Goal: Task Accomplishment & Management: Use online tool/utility

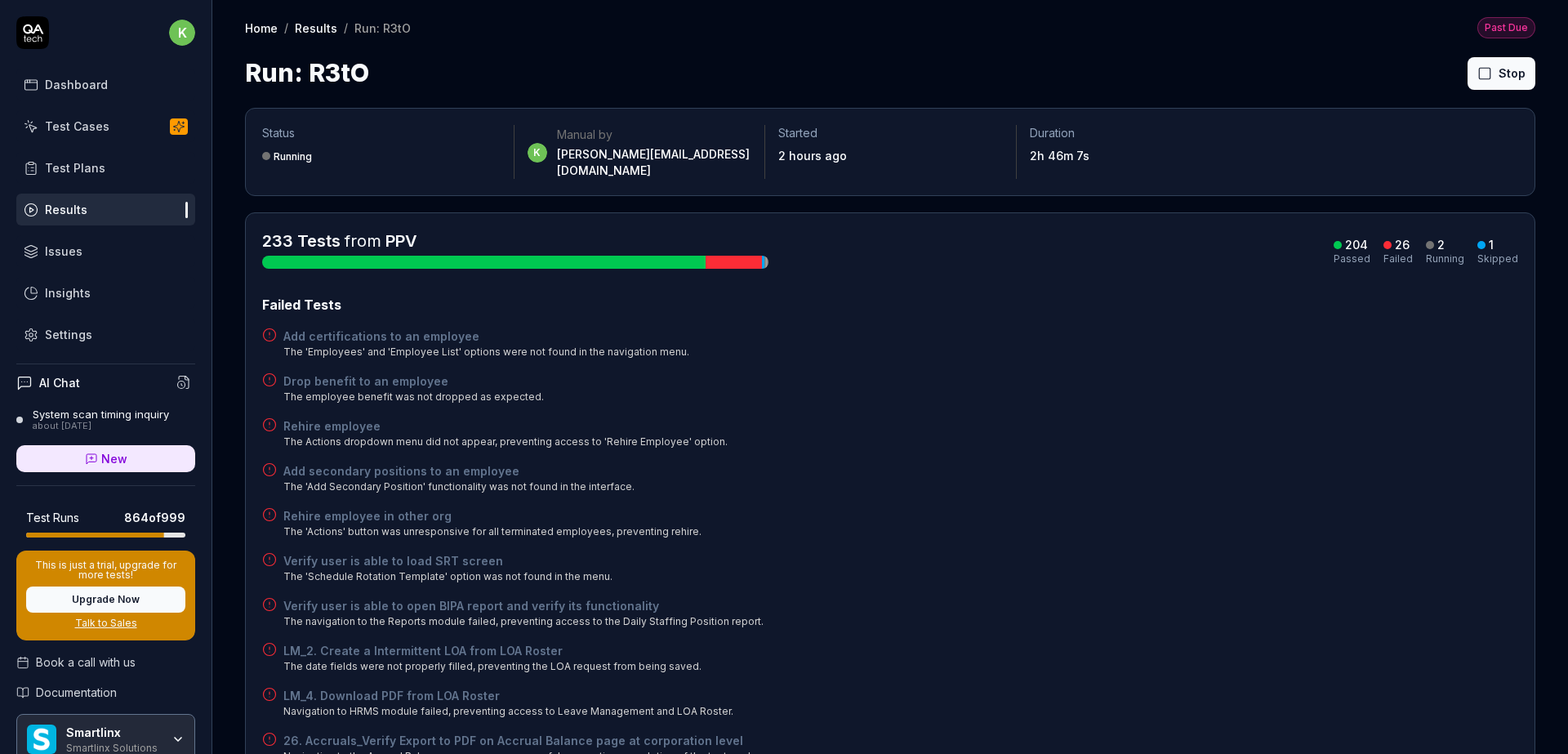
drag, startPoint x: 1284, startPoint y: 329, endPoint x: 1293, endPoint y: 328, distance: 9.1
click at [1284, 329] on div "Add certifications to an employee The 'Employees' and 'Employee List' options w…" at bounding box center [890, 343] width 1256 height 32
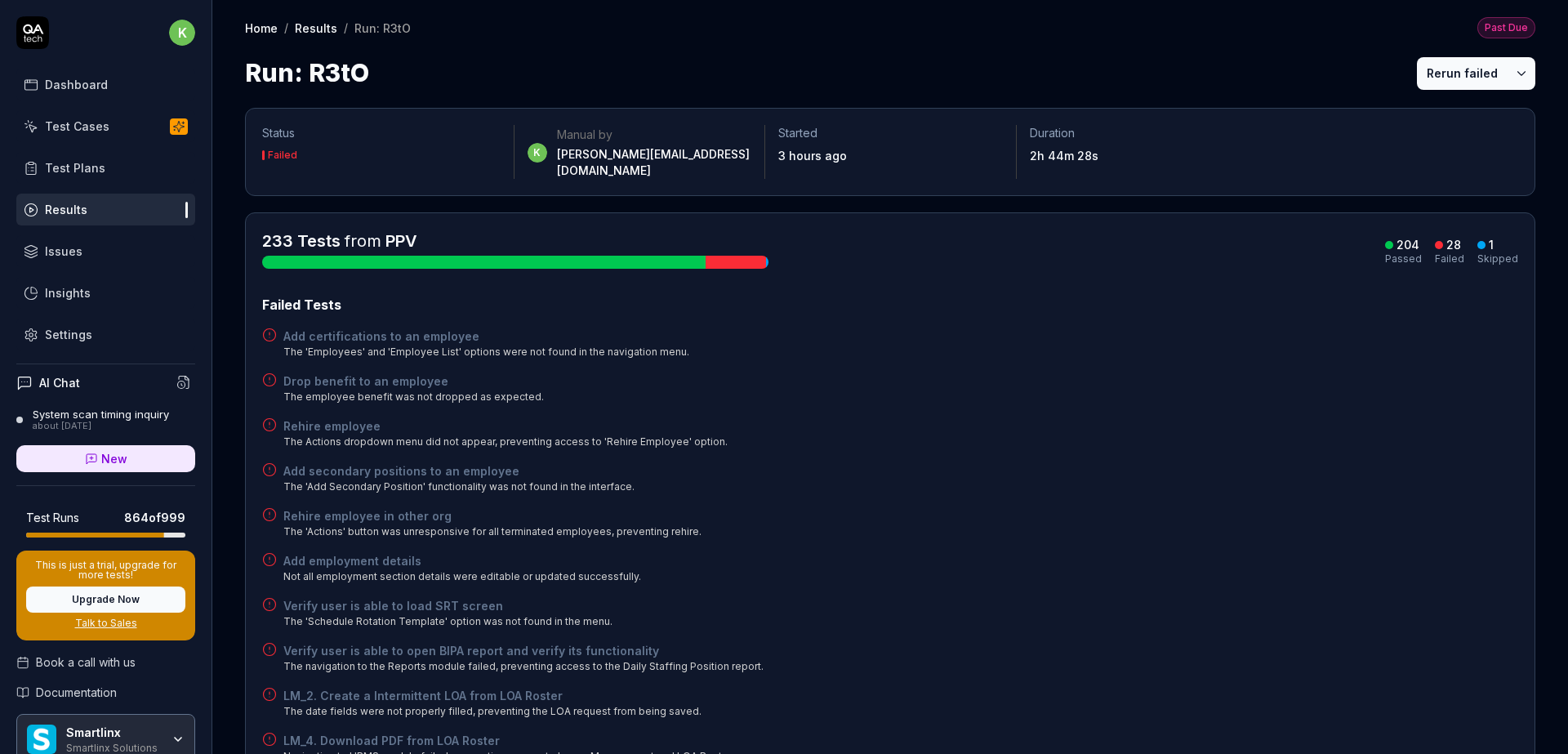
click at [1303, 87] on div "Run: R3tO Rerun failed" at bounding box center [890, 73] width 1291 height 37
click at [1434, 74] on button "Rerun failed" at bounding box center [1462, 74] width 91 height 33
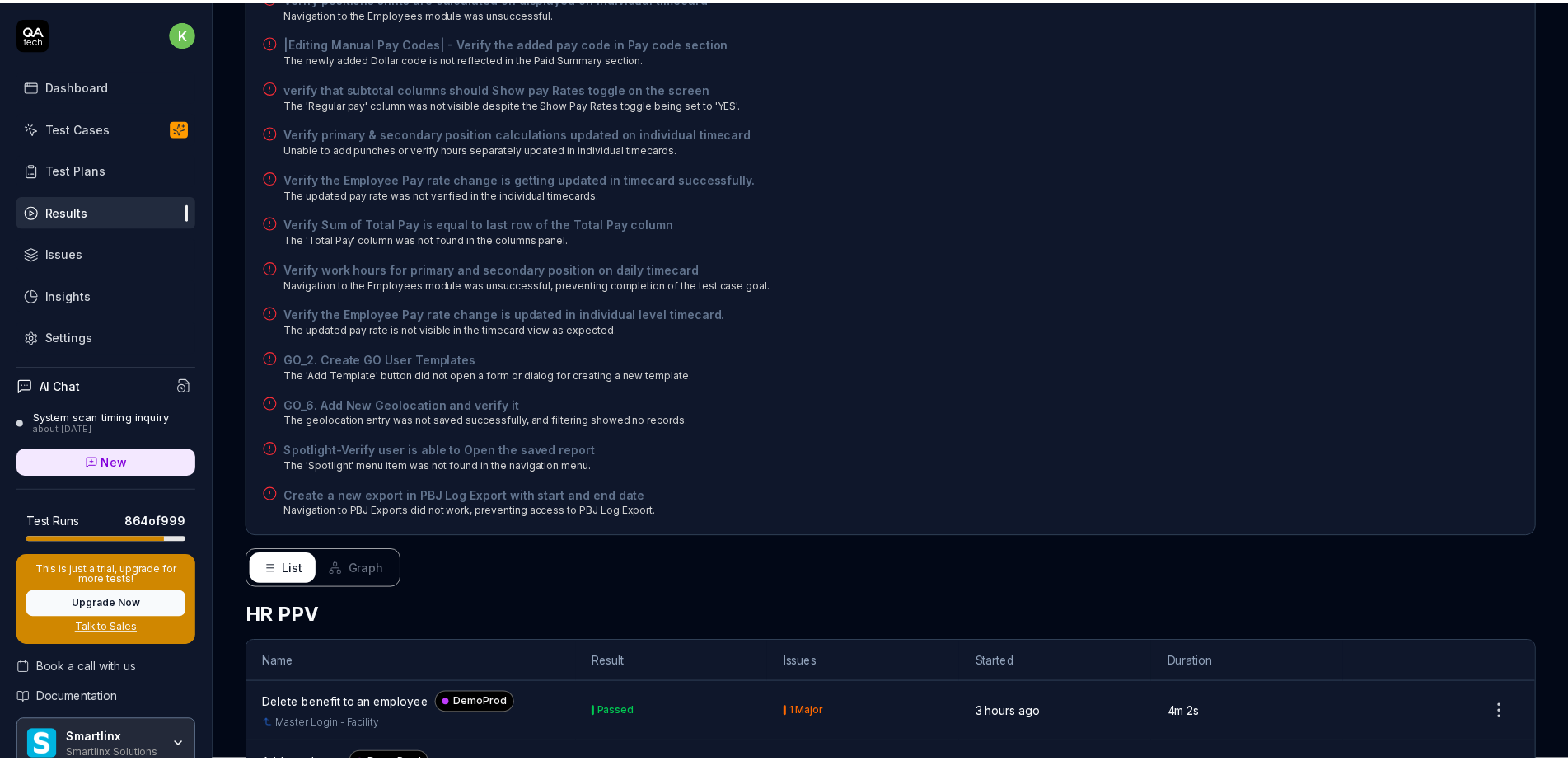
scroll to position [73, 0]
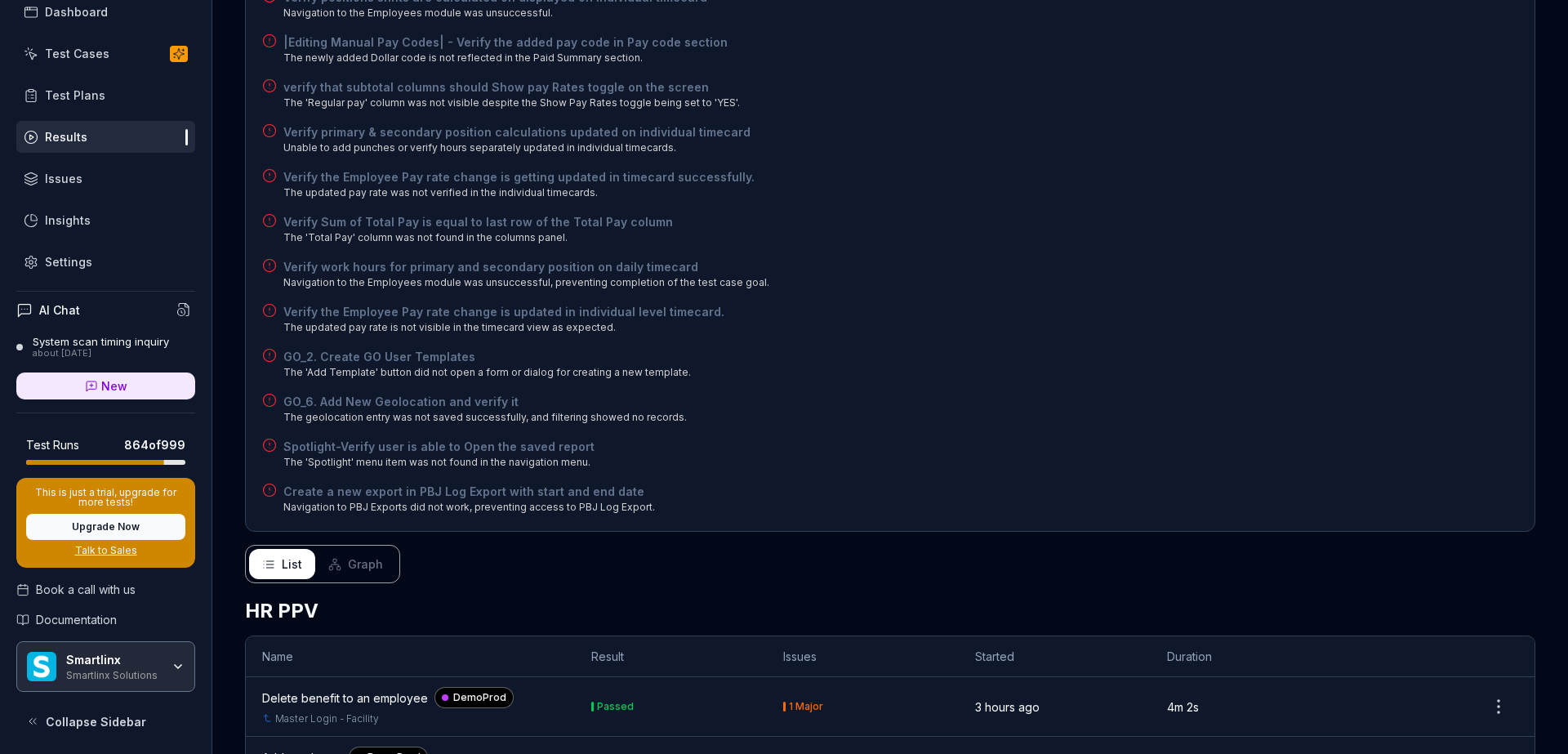
drag, startPoint x: 101, startPoint y: 655, endPoint x: 141, endPoint y: 664, distance: 41.0
click at [101, 655] on div "Smartlinx" at bounding box center [113, 660] width 94 height 15
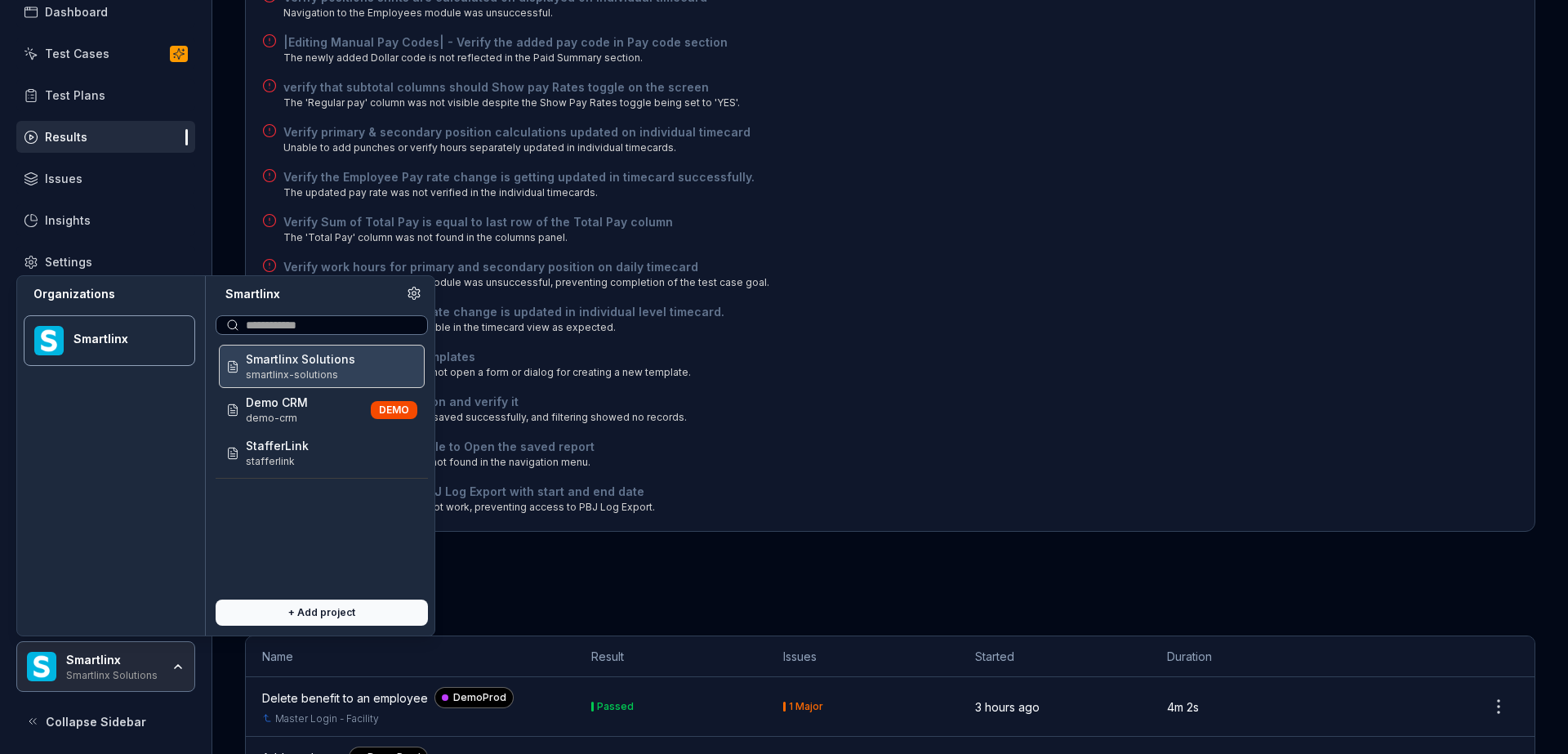
click at [331, 614] on button "+ Add project" at bounding box center [322, 613] width 212 height 26
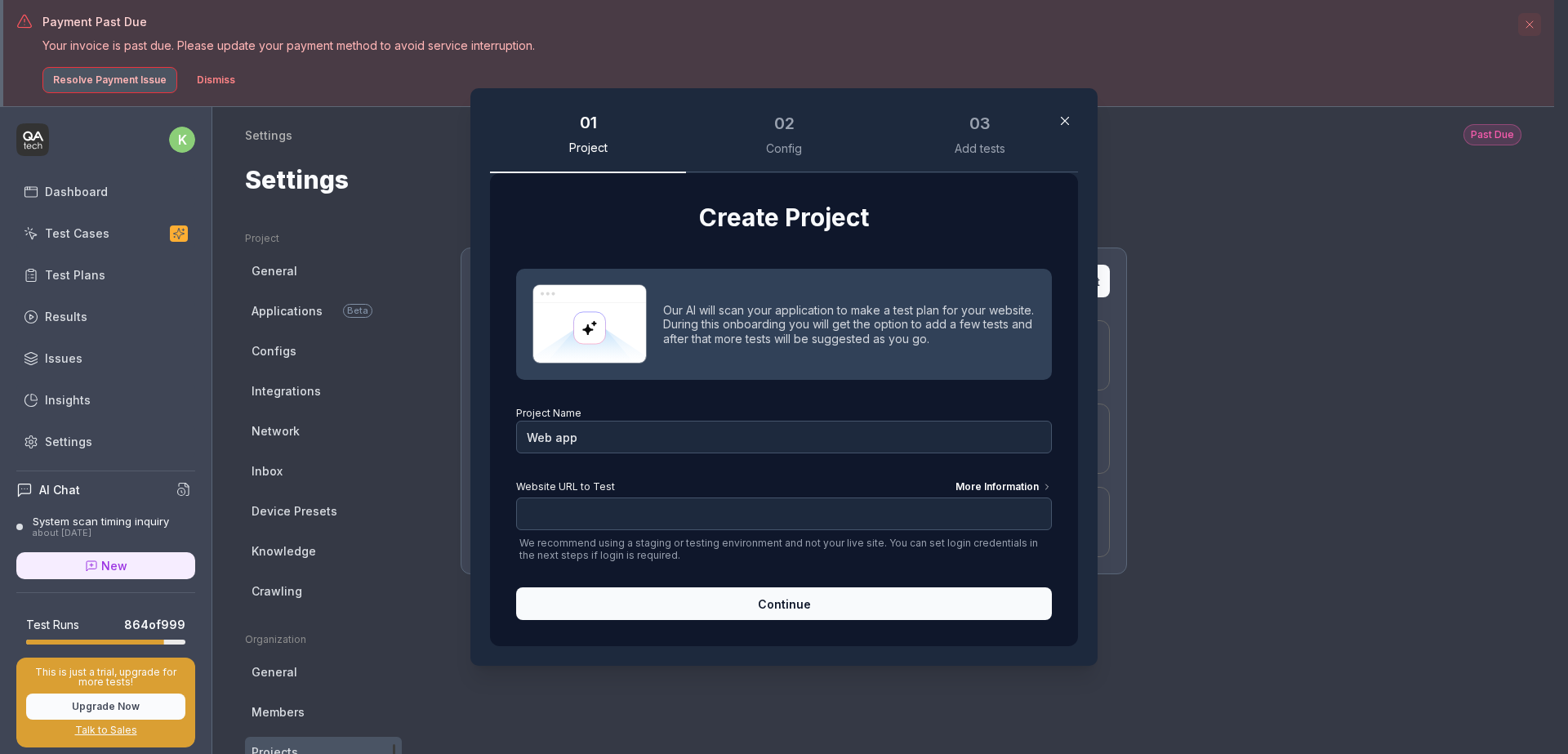
click at [1059, 125] on icon "button" at bounding box center [1065, 121] width 15 height 15
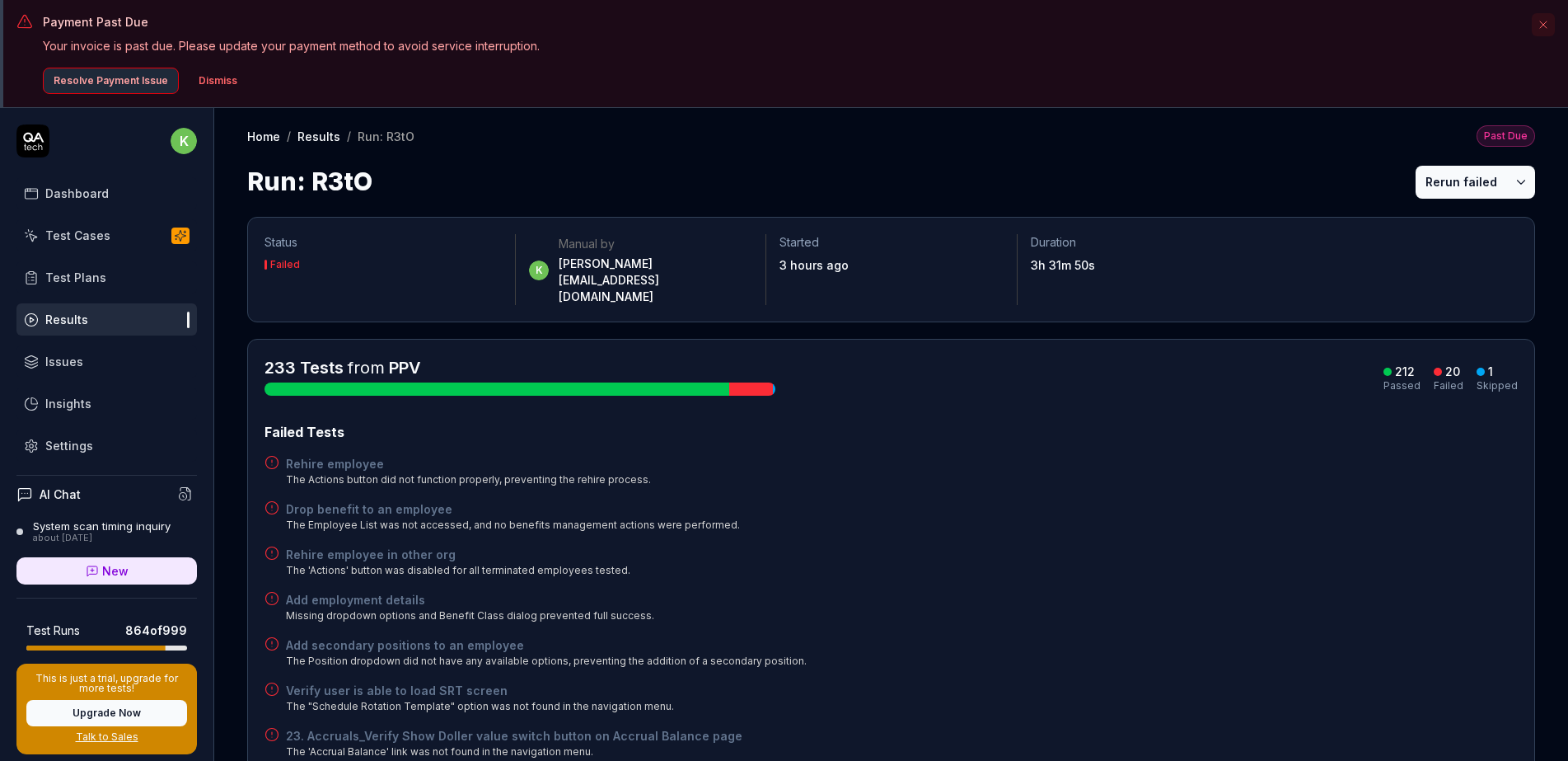
click at [1439, 176] on button "Rerun failed" at bounding box center [1461, 182] width 91 height 33
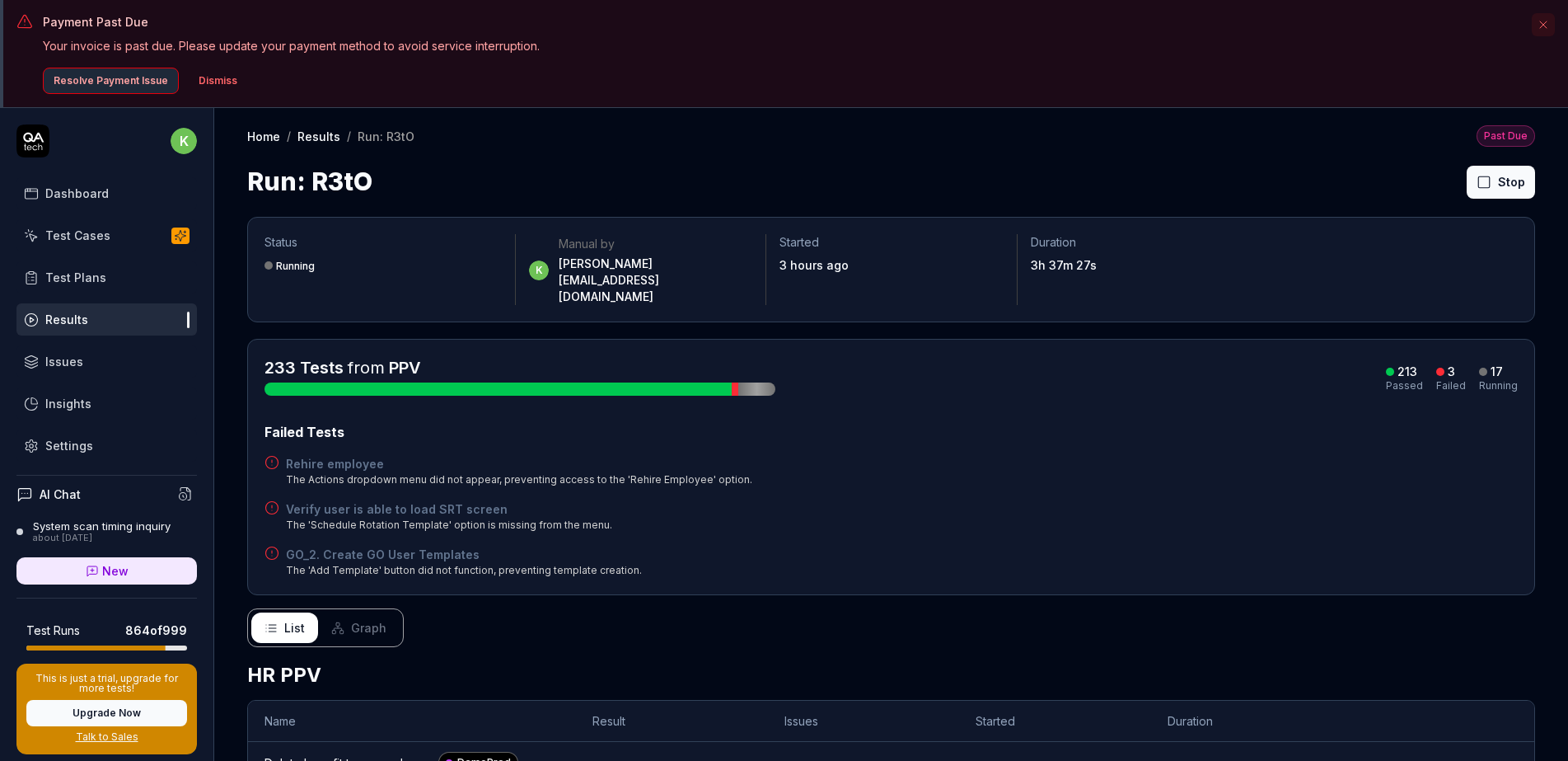
drag, startPoint x: 223, startPoint y: 85, endPoint x: 822, endPoint y: 114, distance: 599.7
click at [222, 84] on button "Dismiss" at bounding box center [218, 81] width 59 height 27
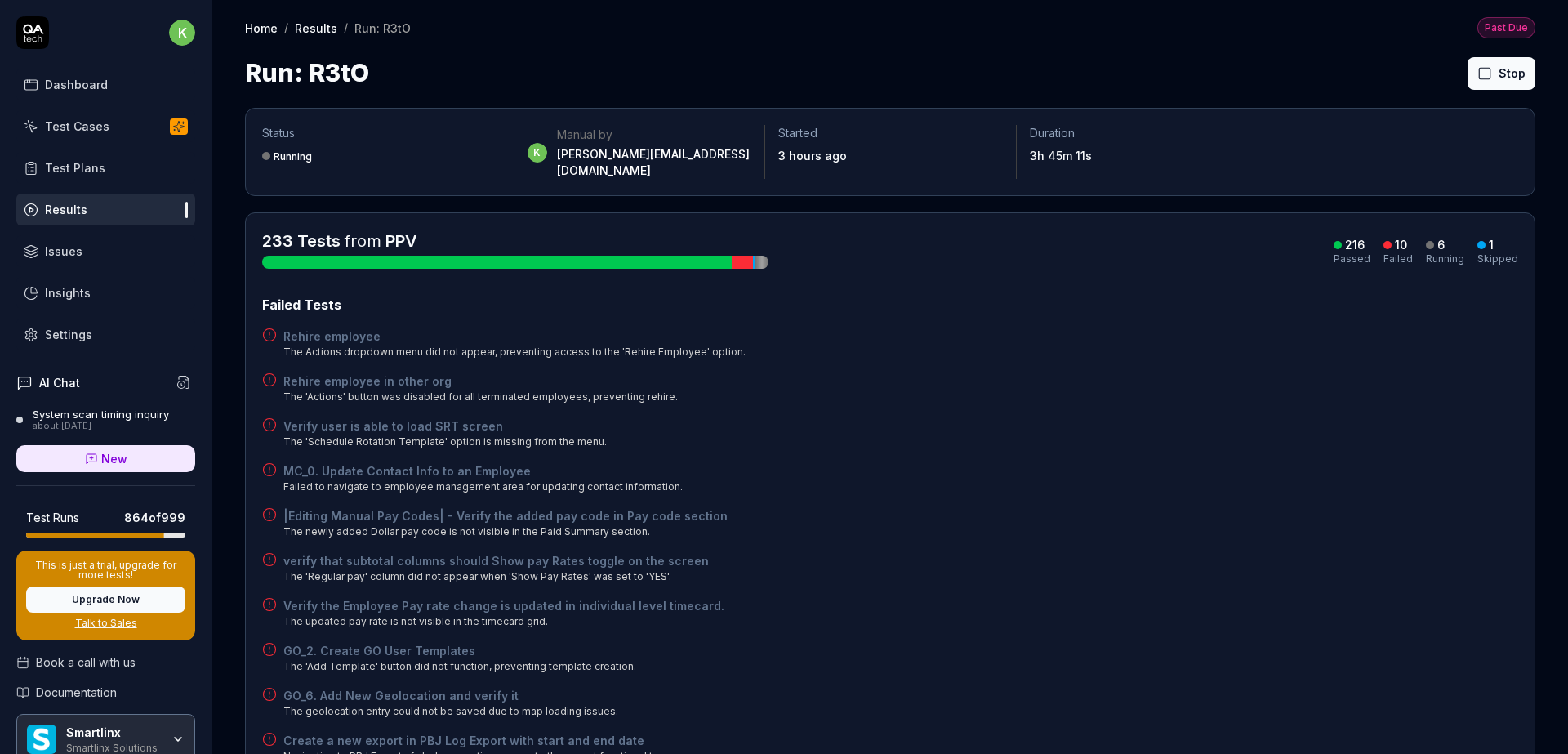
click at [1307, 446] on div "Failed Tests Rehire employee The Actions dropdown menu did not appear, preventi…" at bounding box center [890, 529] width 1256 height 468
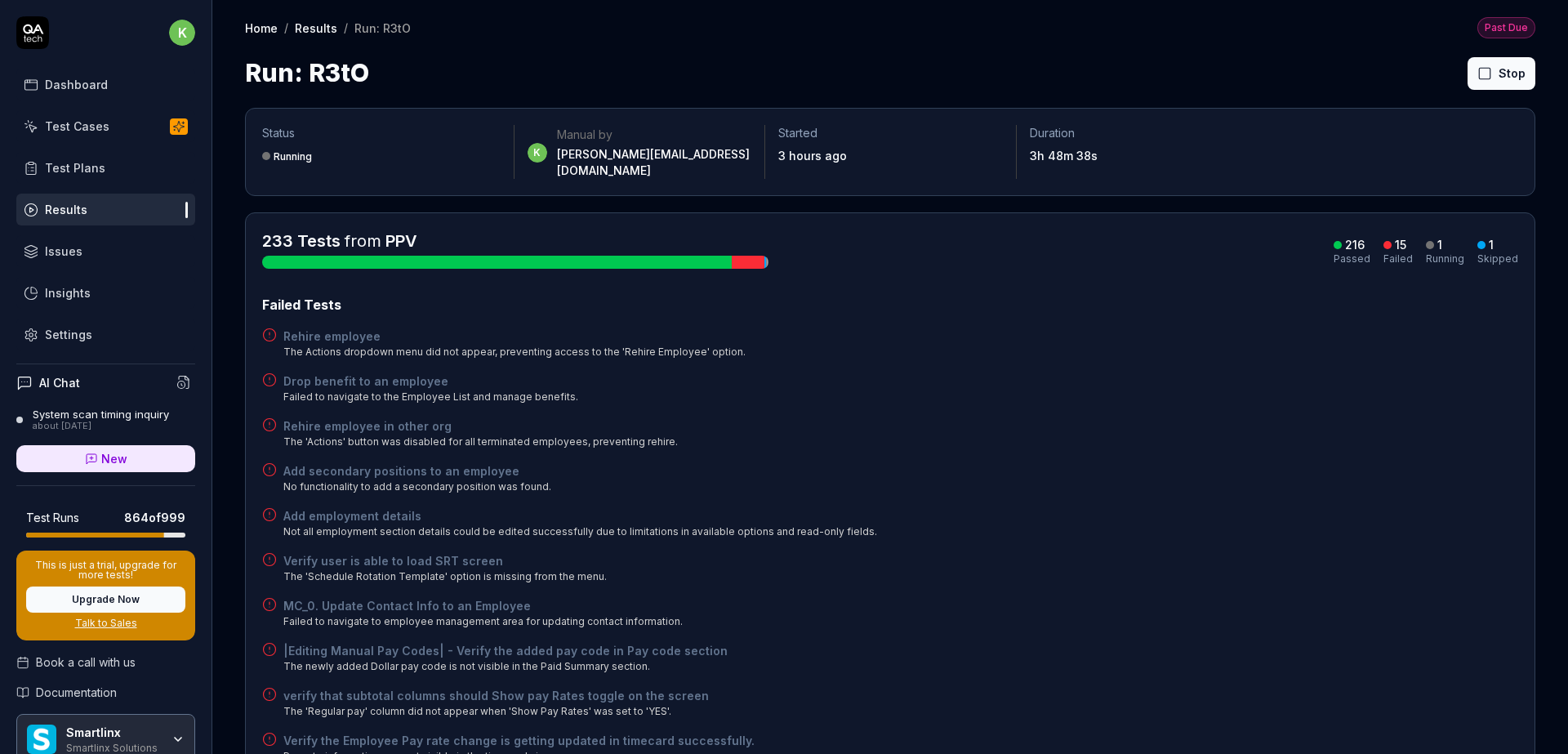
click at [1399, 516] on div "Add employment details Not all employment section details could be edited succe…" at bounding box center [890, 523] width 1256 height 32
click at [1431, 78] on button "Rerun failed" at bounding box center [1462, 74] width 91 height 33
click at [1267, 439] on div "Failed Tests Rehire employee The Actions dropdown menu did not appear, preventi…" at bounding box center [890, 664] width 1256 height 738
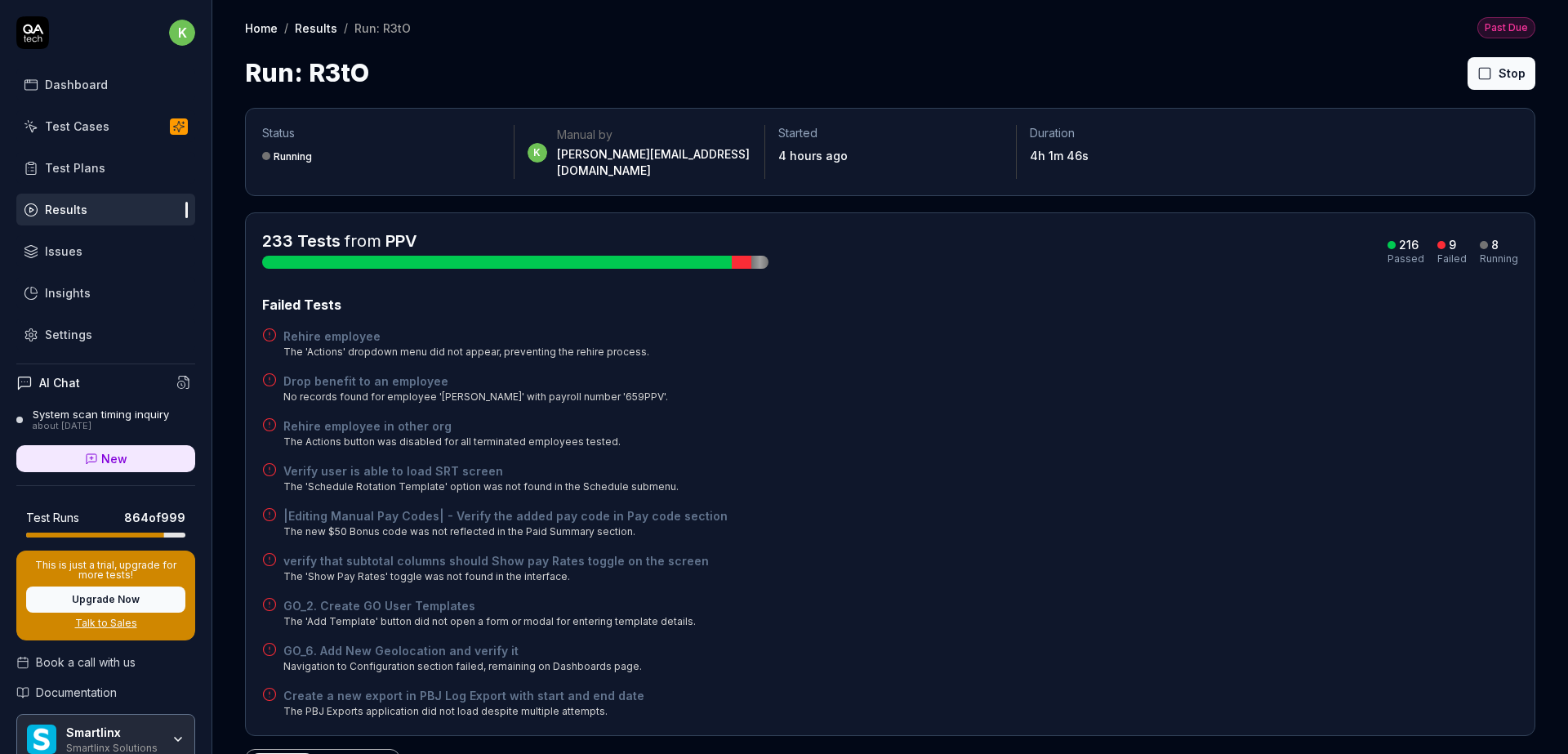
drag, startPoint x: 1218, startPoint y: 480, endPoint x: 1199, endPoint y: 470, distance: 21.5
click at [1219, 480] on div "Failed Tests Rehire employee The 'Actions' dropdown menu did not appear, preven…" at bounding box center [890, 507] width 1256 height 424
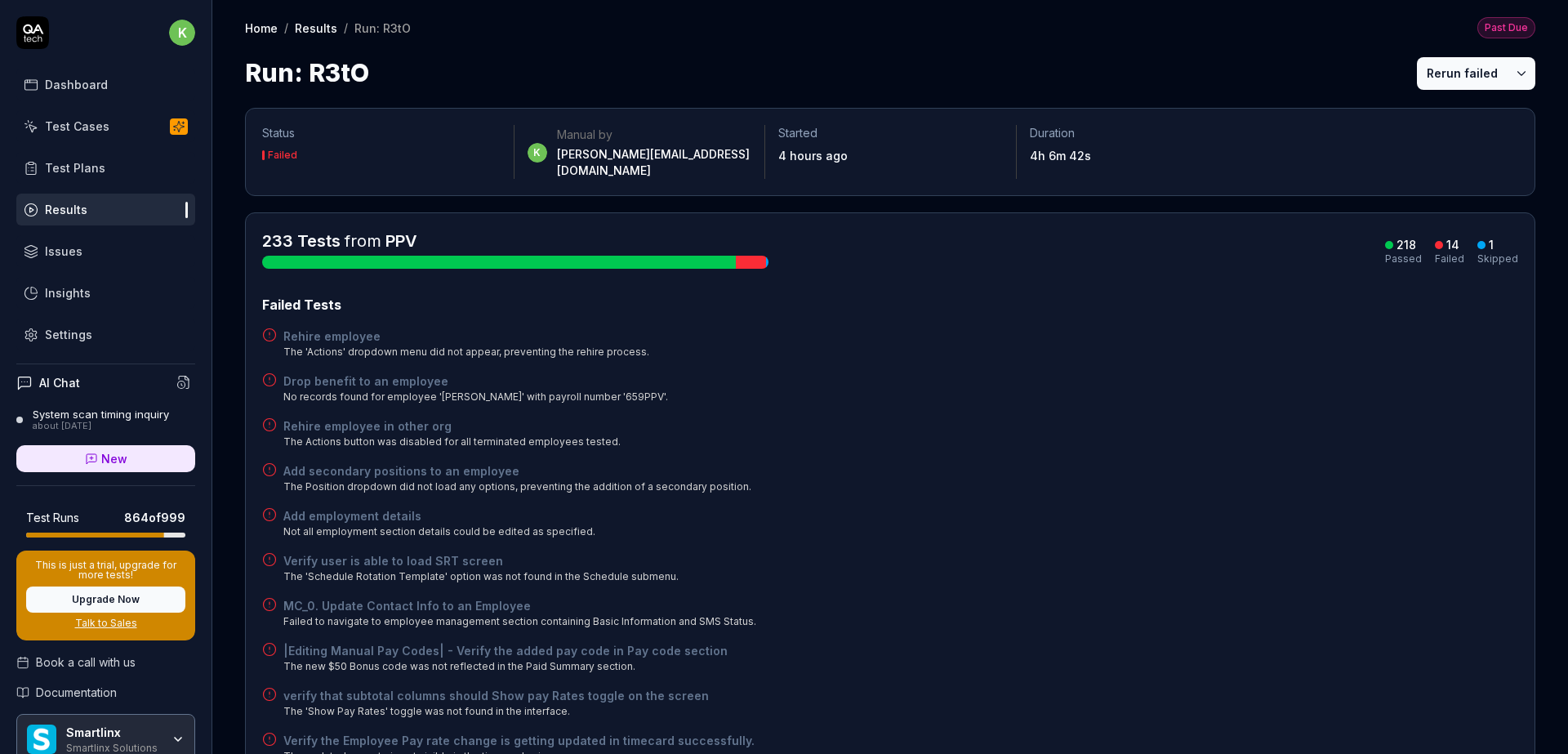
click at [1444, 75] on button "Rerun failed" at bounding box center [1462, 74] width 91 height 33
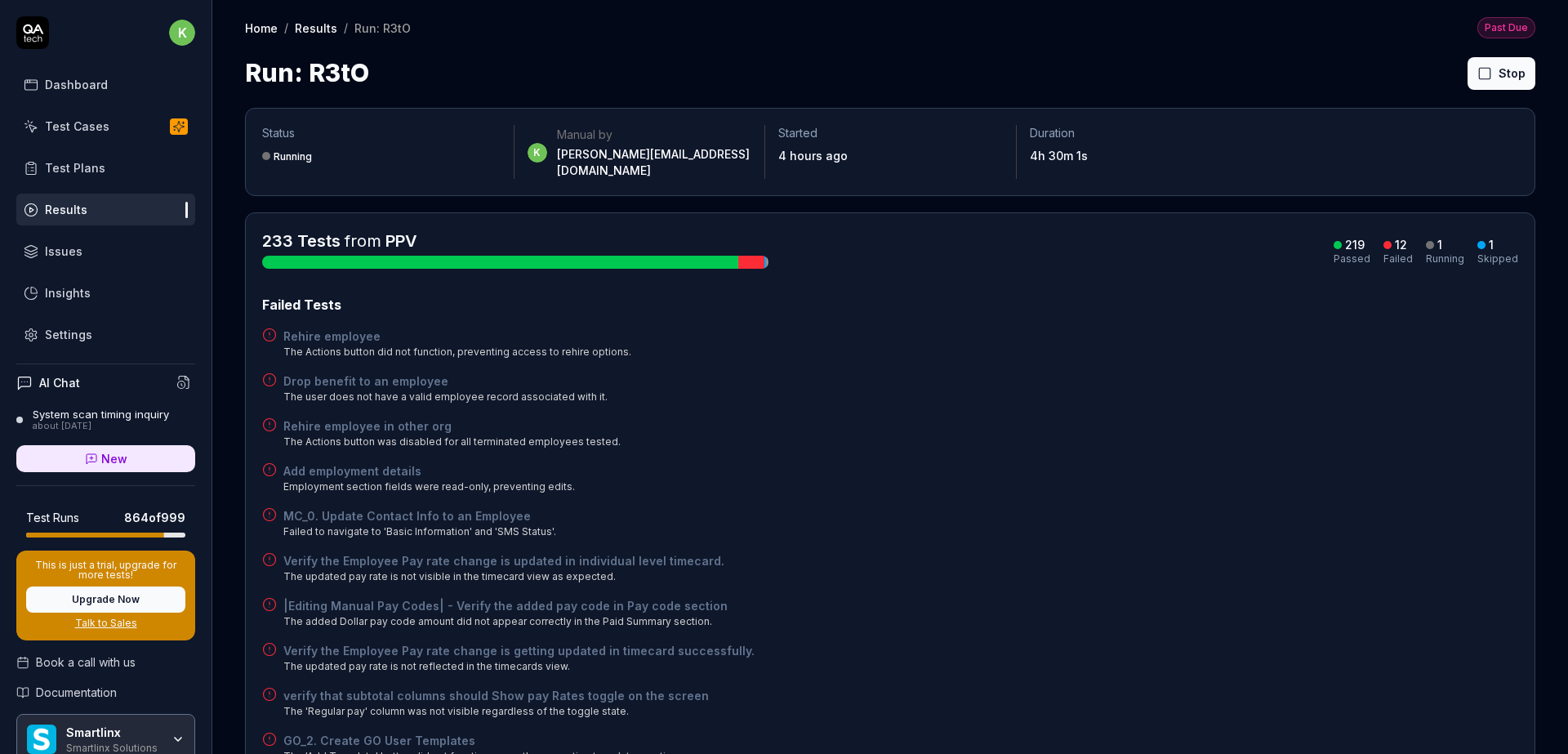
click at [1182, 353] on div "Failed Tests Rehire employee The Actions button did not function, preventing ac…" at bounding box center [890, 574] width 1256 height 559
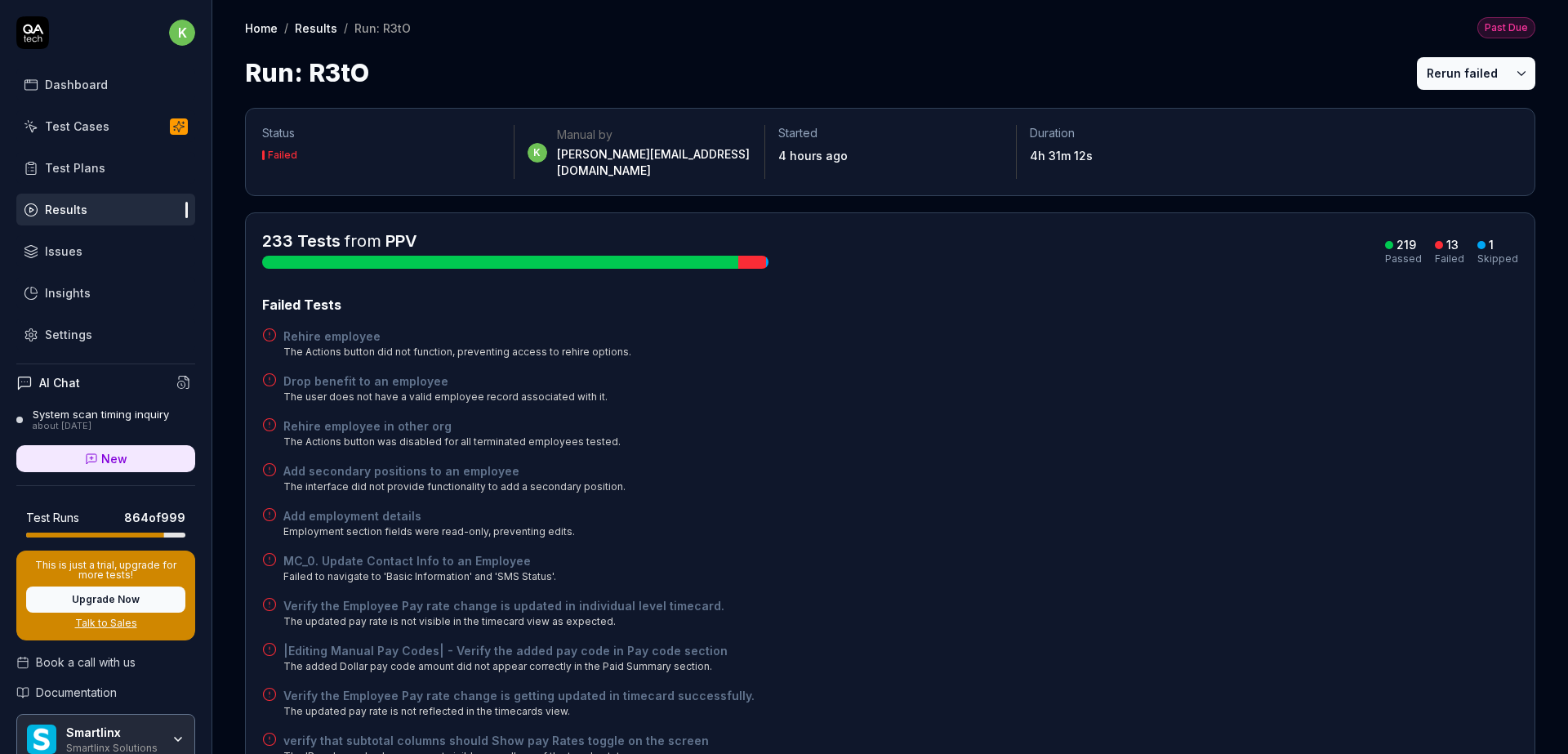
click at [1429, 58] on button "Rerun failed" at bounding box center [1462, 74] width 91 height 33
click at [1140, 270] on div "233 Tests from PPV 219 Passed 13 Failed 1 Skipped Failed Tests Rehire employee …" at bounding box center [890, 563] width 1256 height 668
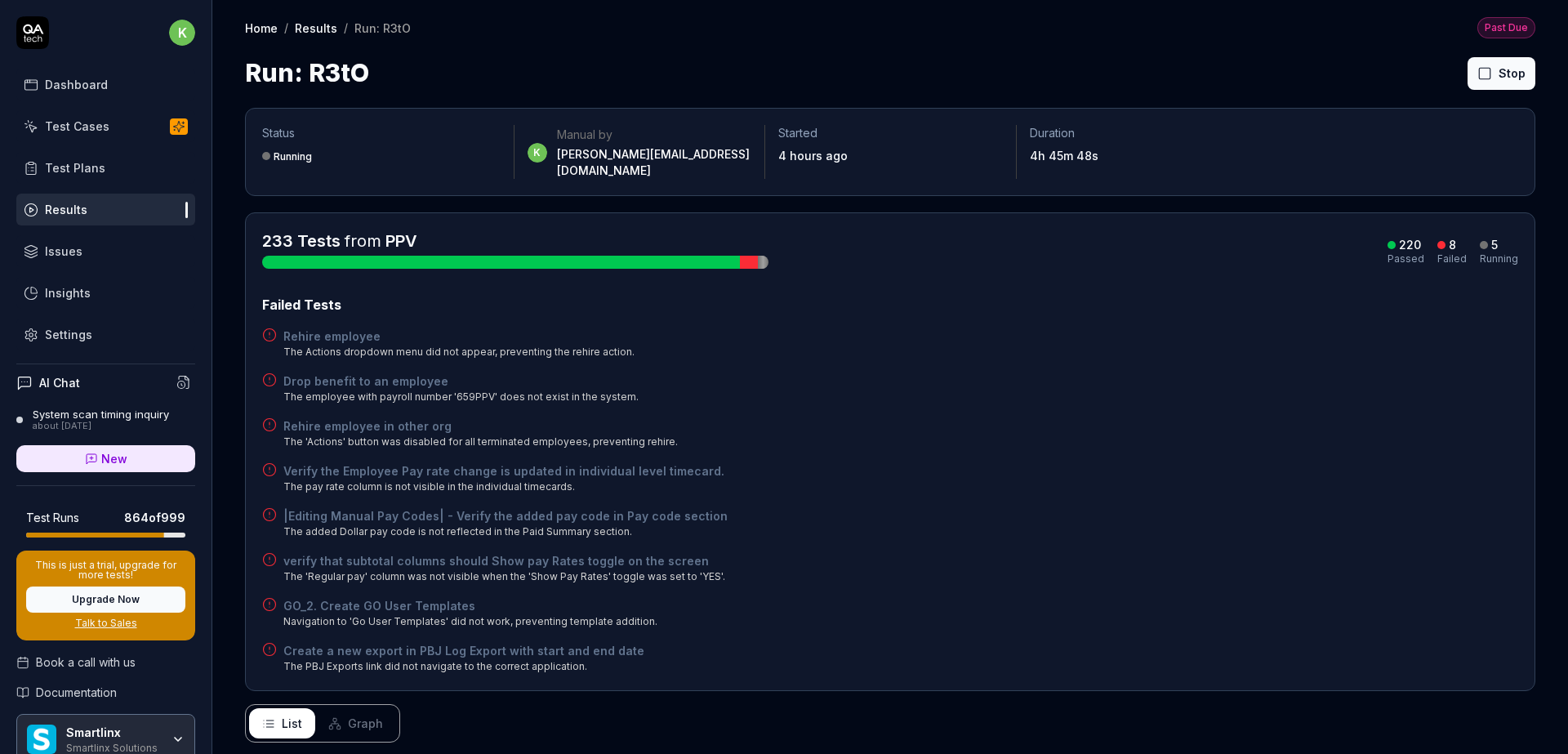
click at [1133, 485] on div "Failed Tests Rehire employee The Actions dropdown menu did not appear, preventi…" at bounding box center [890, 484] width 1256 height 379
